Goal: Task Accomplishment & Management: Manage account settings

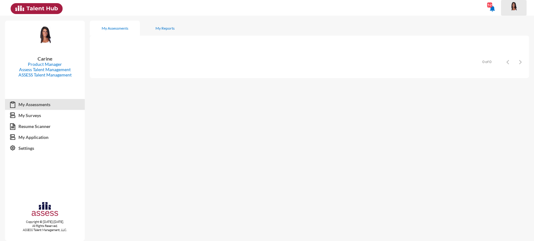
click at [517, 12] on div at bounding box center [513, 8] width 13 height 13
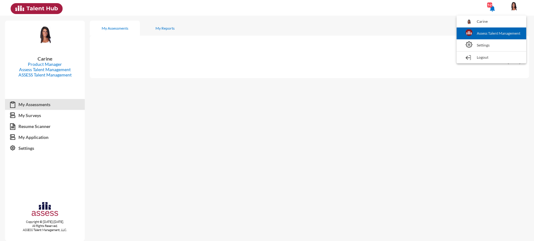
click at [504, 34] on link "Assess Talent Management" at bounding box center [492, 34] width 64 height 12
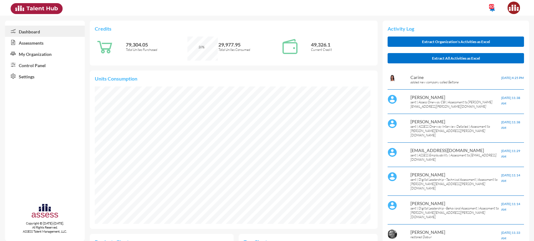
click at [36, 56] on link "My Organization" at bounding box center [45, 53] width 80 height 11
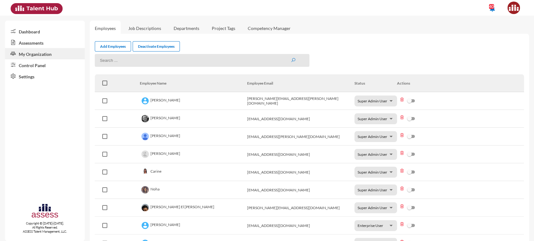
click at [61, 58] on link "My Organization" at bounding box center [45, 53] width 80 height 11
click at [43, 65] on link "Control Panel" at bounding box center [45, 64] width 80 height 11
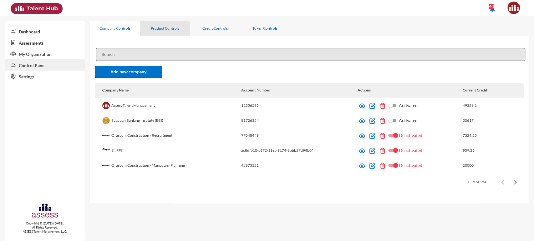
click at [155, 32] on div "Product Controls" at bounding box center [165, 28] width 50 height 15
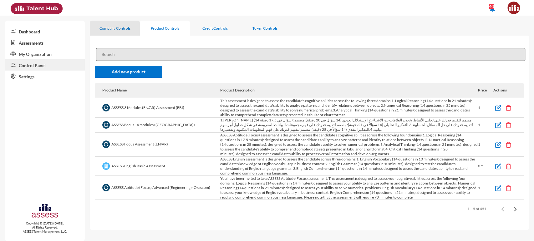
click at [112, 31] on div "Company Controls" at bounding box center [115, 28] width 50 height 15
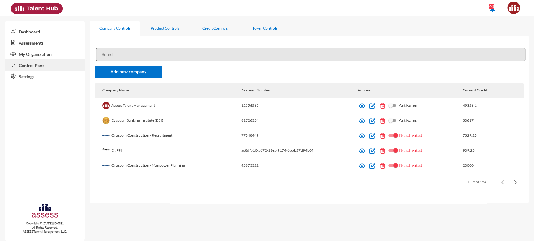
click at [117, 53] on input at bounding box center [310, 54] width 429 height 13
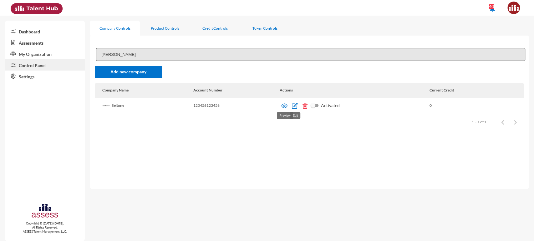
type input "[PERSON_NAME]"
click at [282, 106] on img at bounding box center [284, 106] width 6 height 6
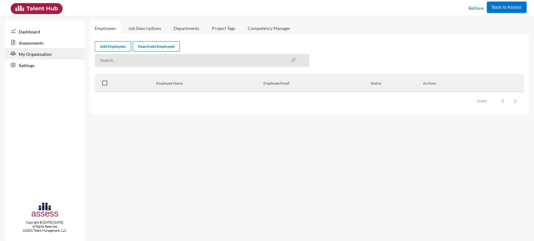
click at [52, 42] on link "Assessments" at bounding box center [45, 42] width 80 height 11
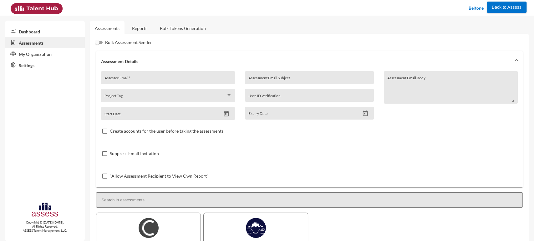
click at [137, 24] on link "Reports" at bounding box center [139, 28] width 25 height 15
